Goal: Task Accomplishment & Management: Use online tool/utility

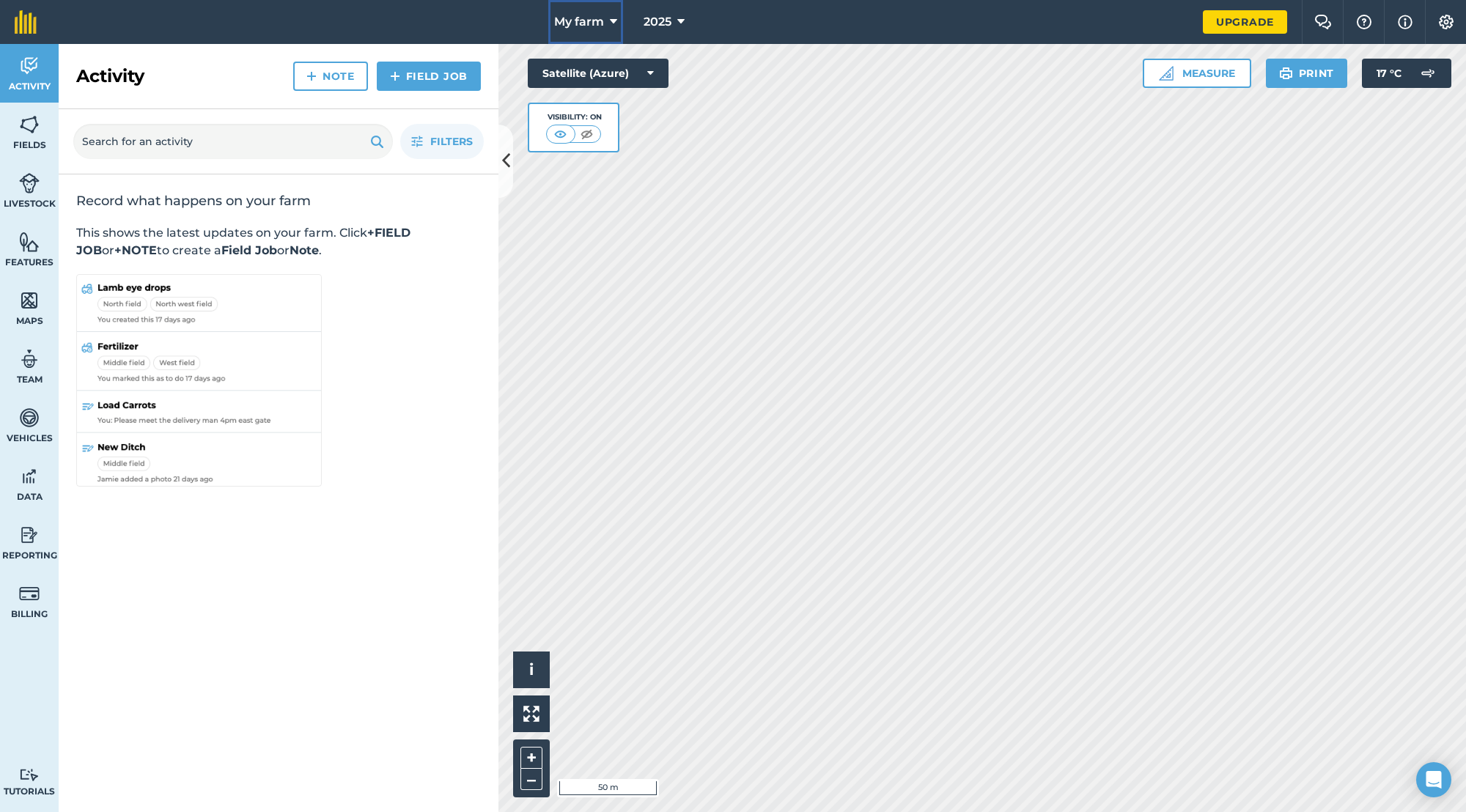
click at [562, 36] on button "My farm" at bounding box center [586, 22] width 75 height 44
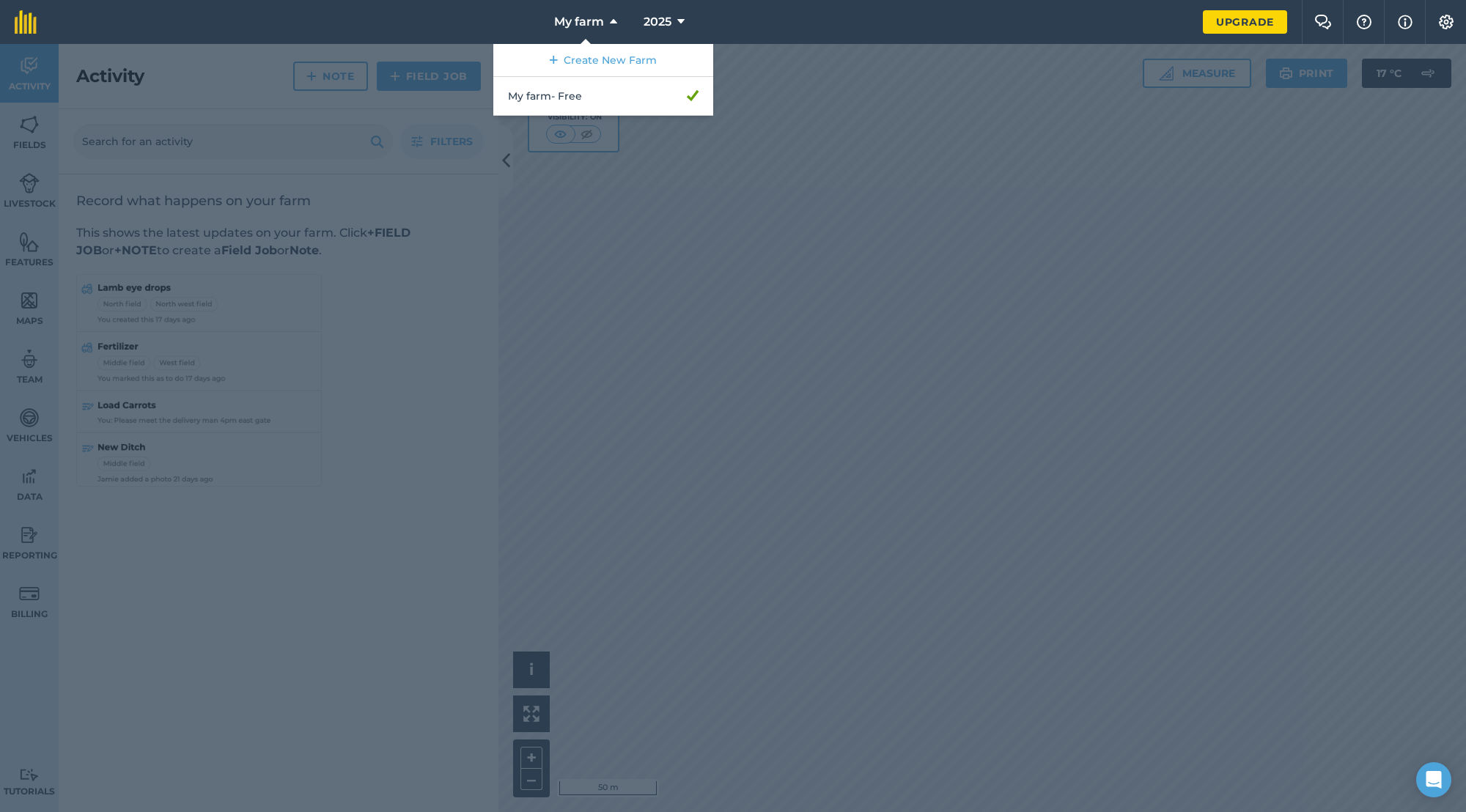
click at [305, 159] on div at bounding box center [733, 428] width 1466 height 768
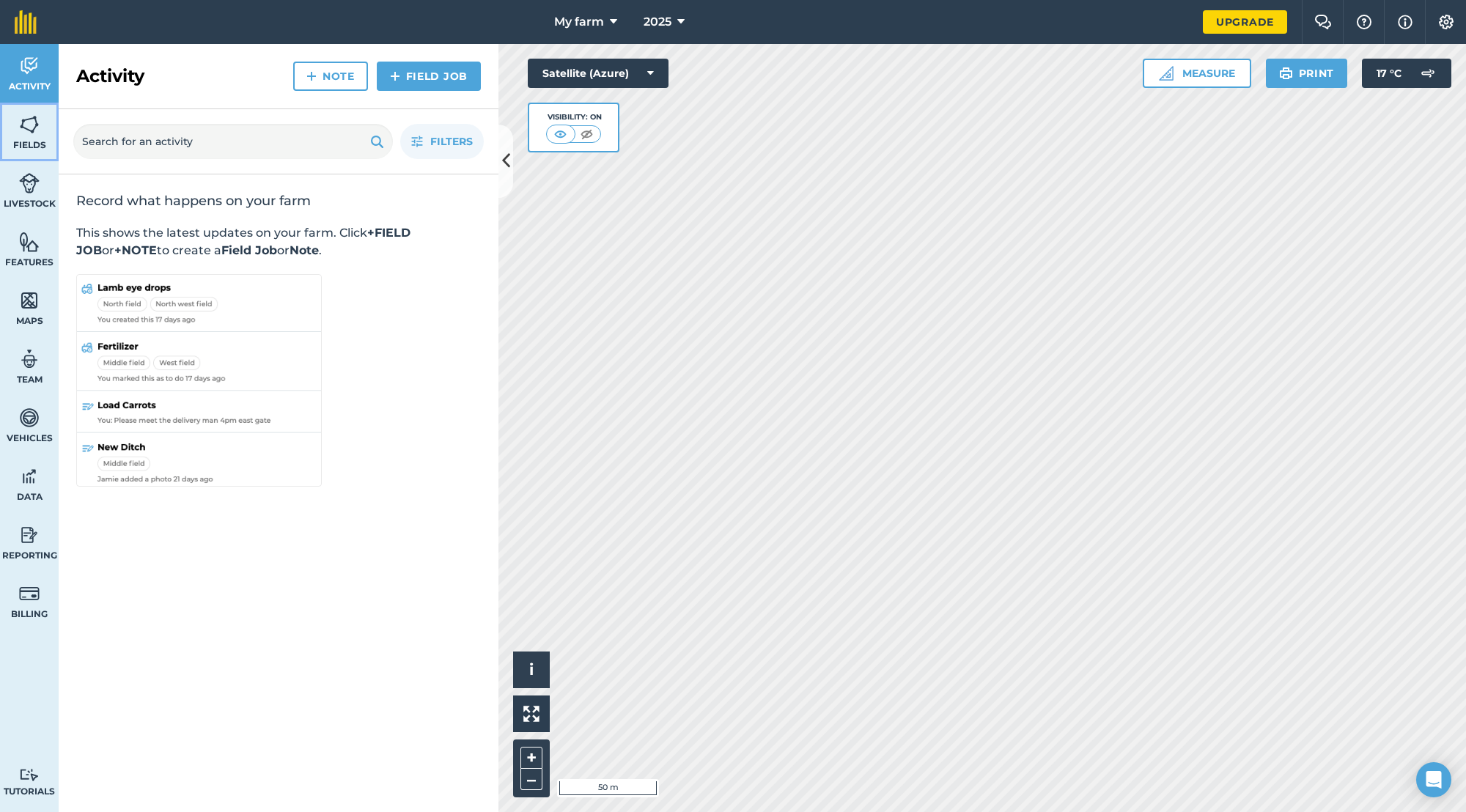
click at [16, 125] on link "Fields" at bounding box center [29, 131] width 59 height 59
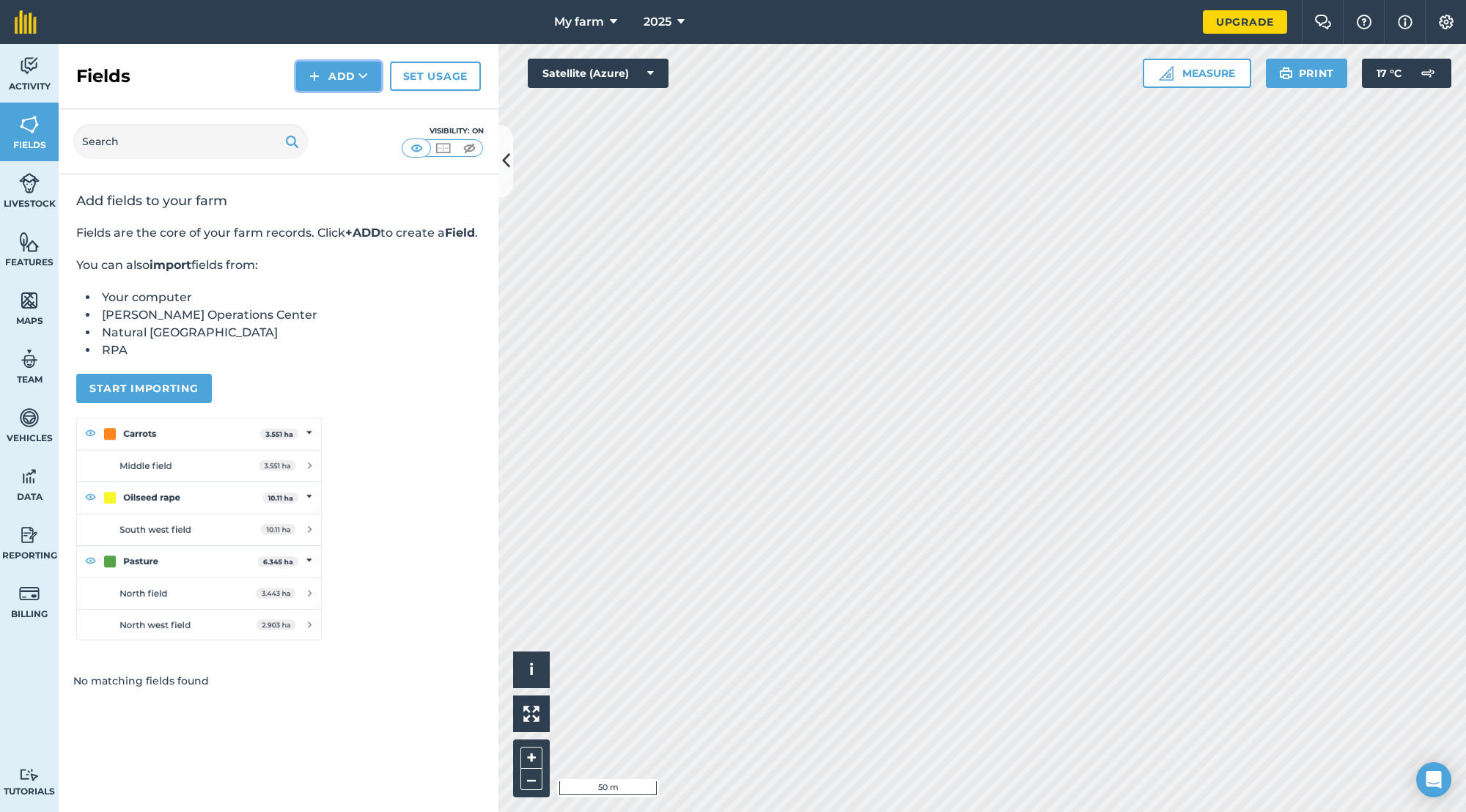
click at [343, 85] on button "Add" at bounding box center [339, 76] width 85 height 30
click at [345, 133] on link "Import" at bounding box center [339, 142] width 81 height 33
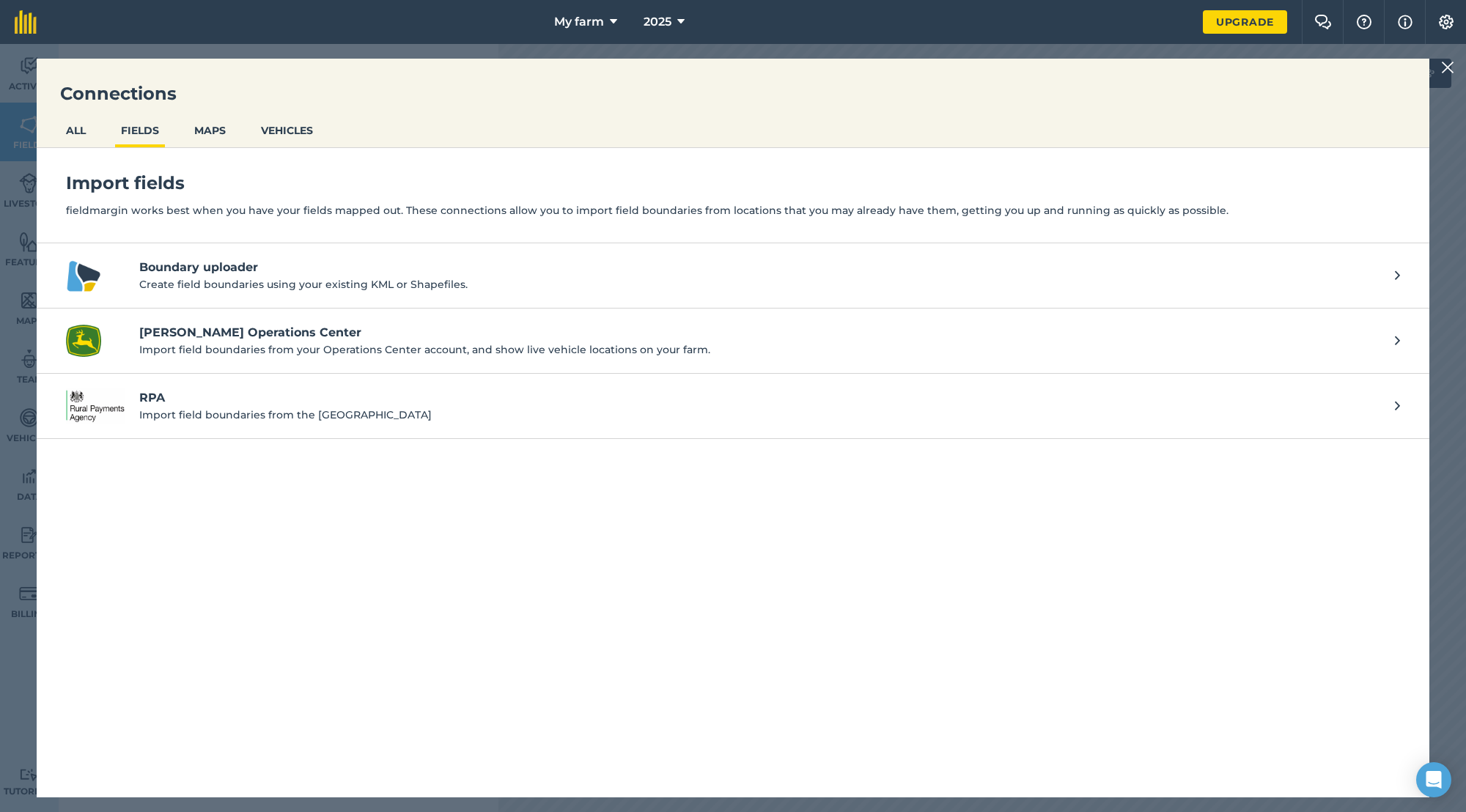
click at [236, 390] on h4 "RPA" at bounding box center [759, 398] width 1241 height 17
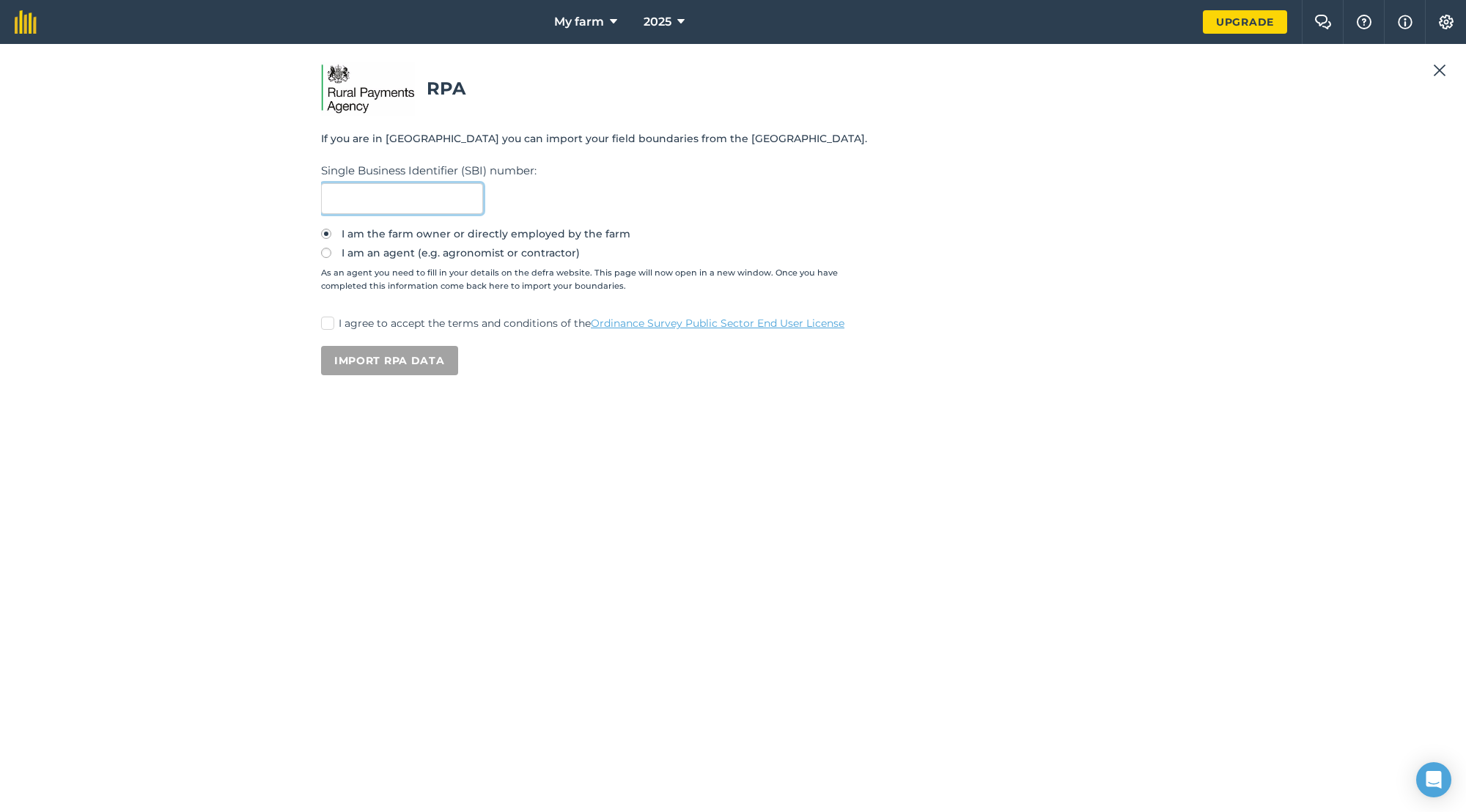
click at [402, 206] on input "text" at bounding box center [402, 199] width 162 height 31
paste input "106298082"
type input "106298082"
click at [351, 315] on div "I am the farm owner or directly employed by the farm I am an agent (e.g. agrono…" at bounding box center [733, 280] width 824 height 104
click at [337, 325] on label "I agree to accept the terms and conditions of the Ordinance Survey Public Secto…" at bounding box center [733, 323] width 824 height 15
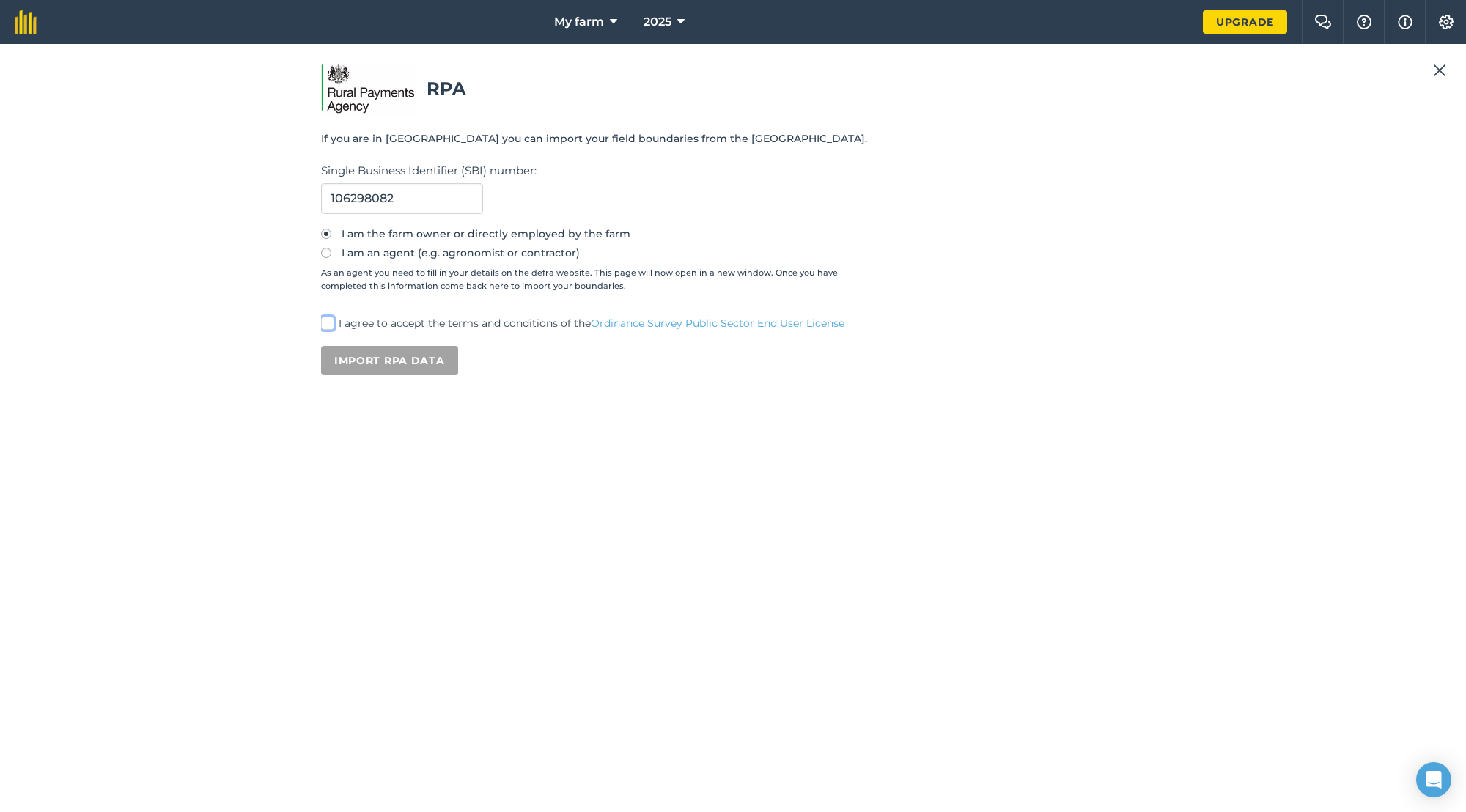
click at [330, 325] on input "I agree to accept the terms and conditions of the Ordinance Survey Public Secto…" at bounding box center [326, 321] width 10 height 10
checkbox input "true"
click at [373, 362] on button "Import RPA data" at bounding box center [390, 360] width 137 height 30
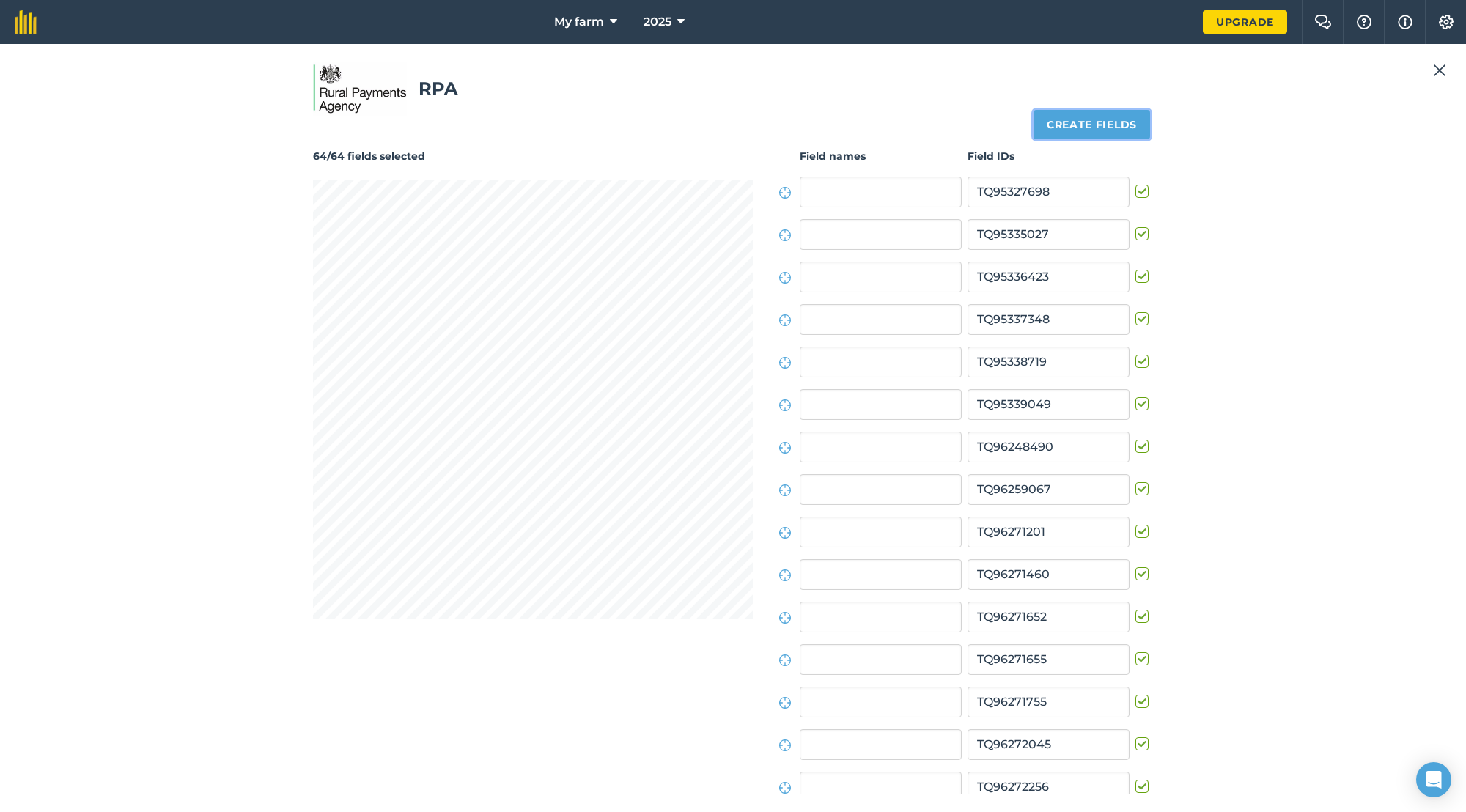
click at [1097, 123] on button "Create fields" at bounding box center [1092, 125] width 116 height 30
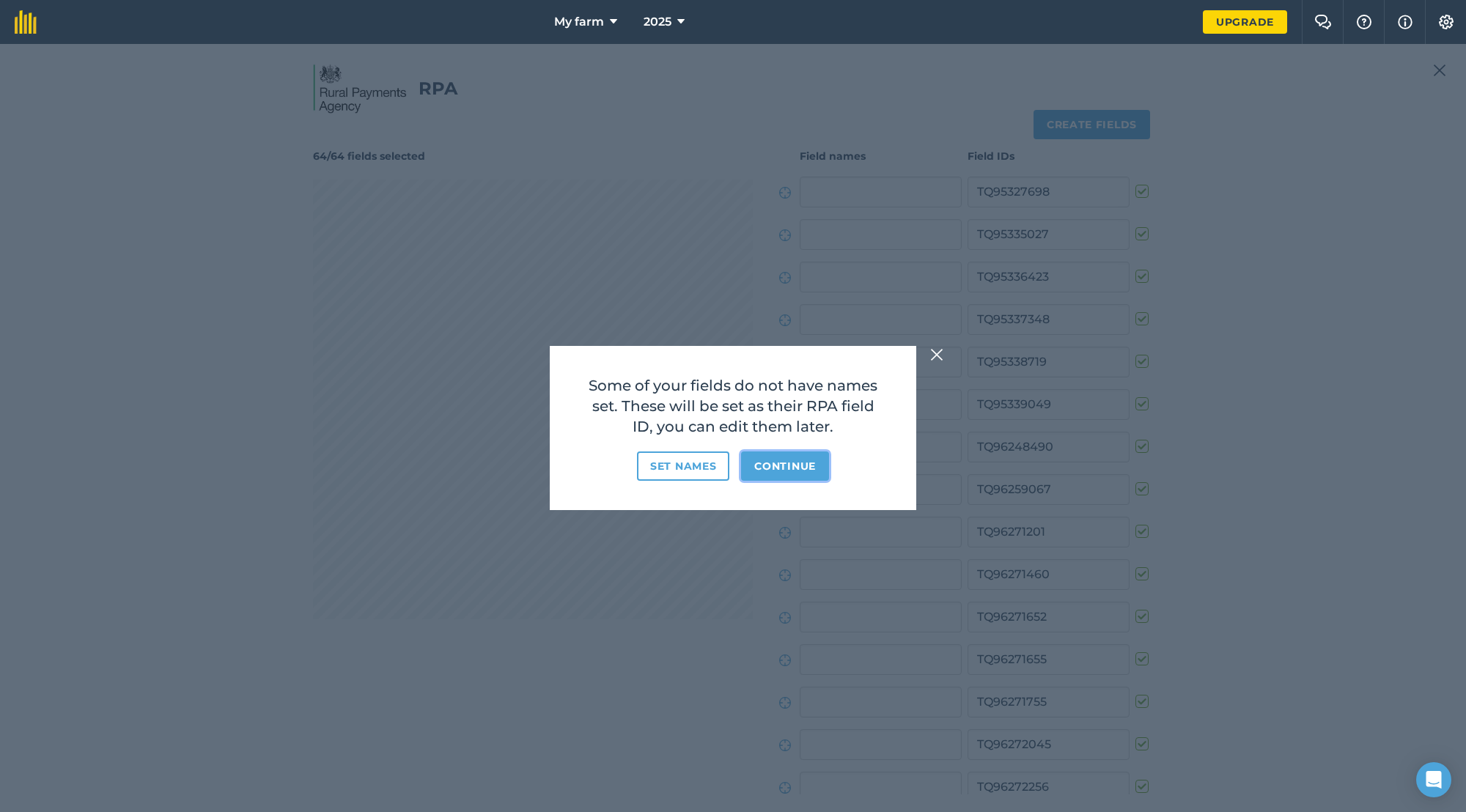
click at [783, 467] on button "Continue" at bounding box center [785, 466] width 88 height 30
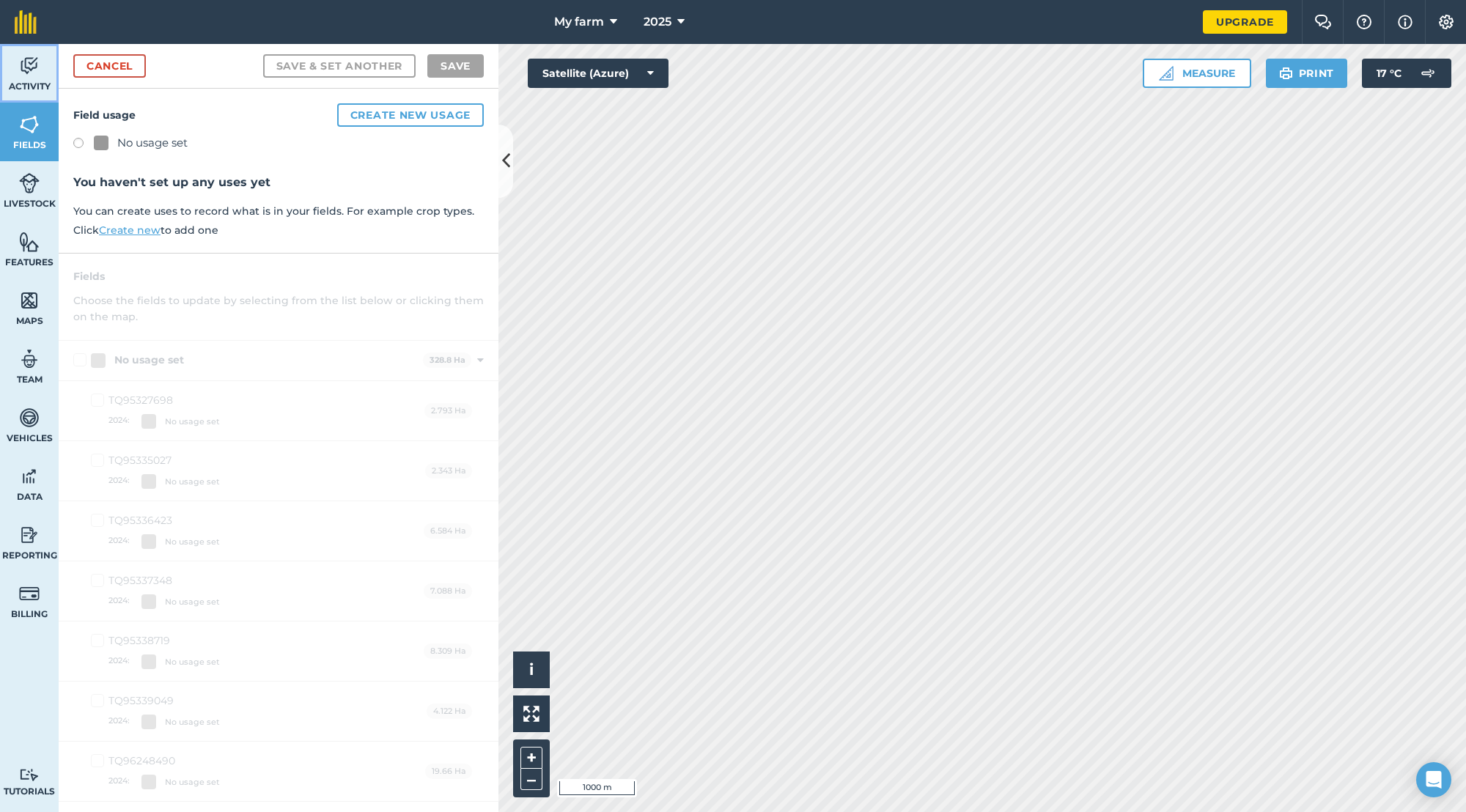
click at [30, 84] on span "Activity" at bounding box center [29, 86] width 59 height 12
